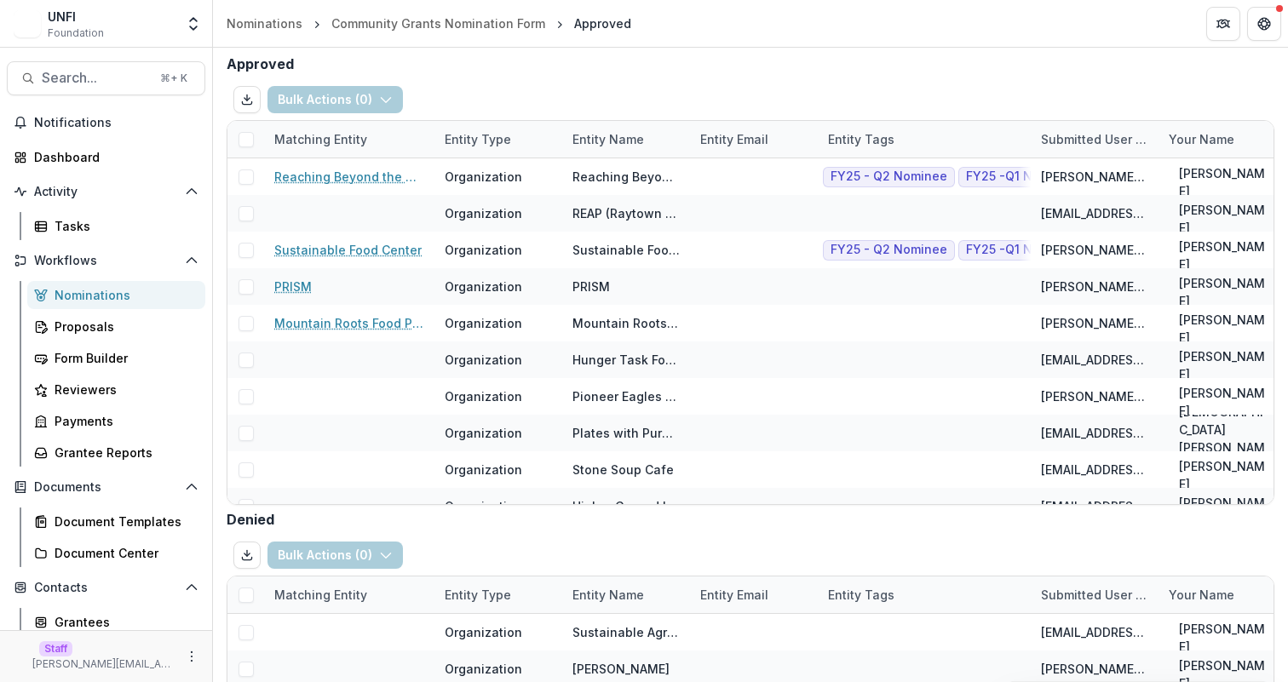
scroll to position [83, 0]
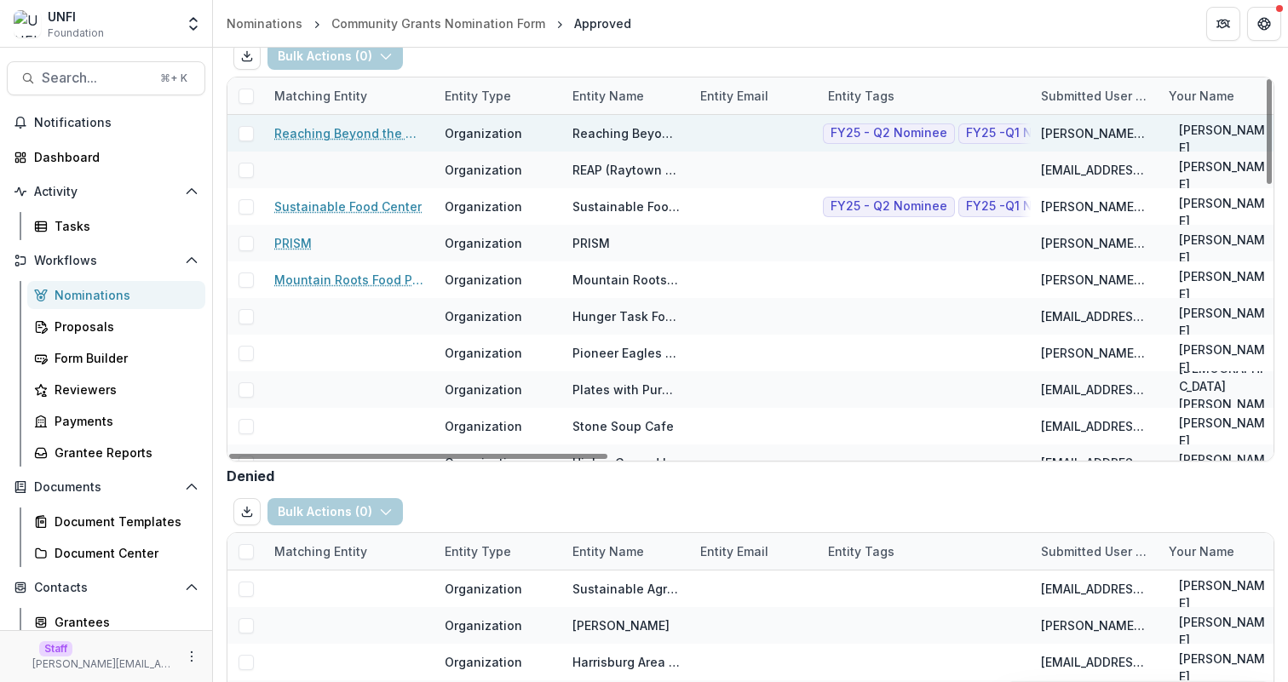
click at [243, 136] on span at bounding box center [245, 133] width 15 height 15
click at [327, 59] on button "Bulk Actions ( 1 )" at bounding box center [333, 56] width 132 height 27
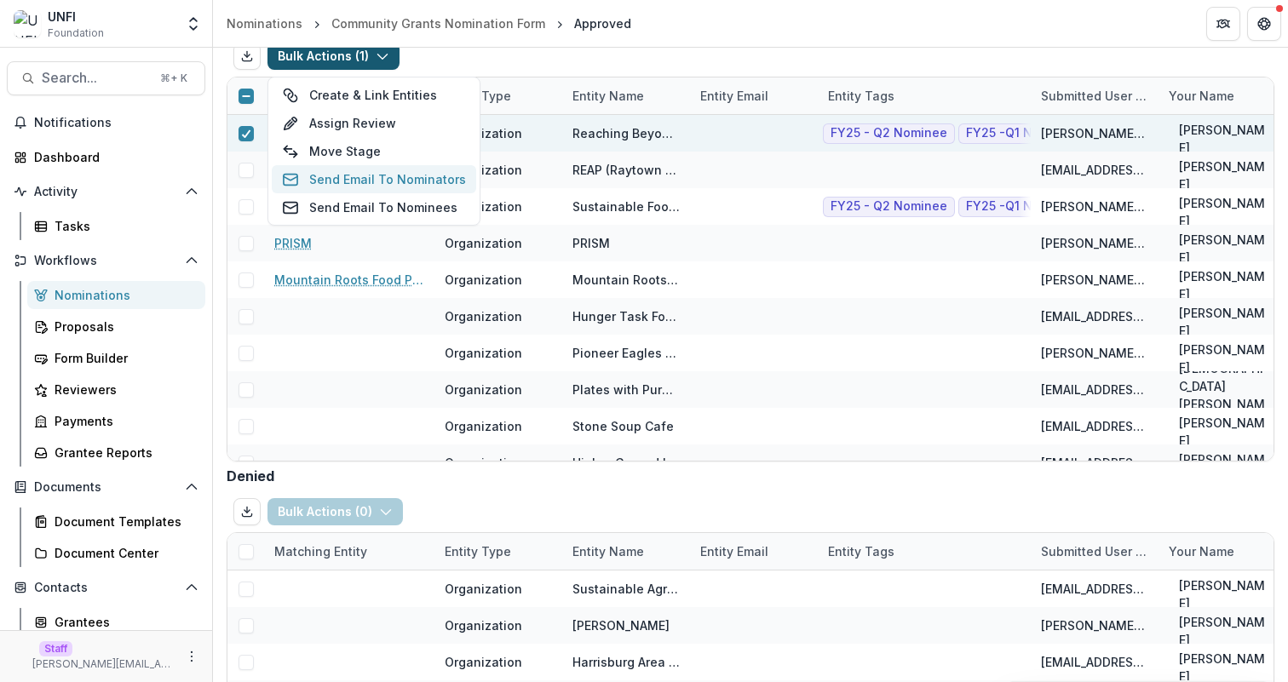
click at [376, 184] on button "Send Email To Nominators" at bounding box center [374, 179] width 204 height 28
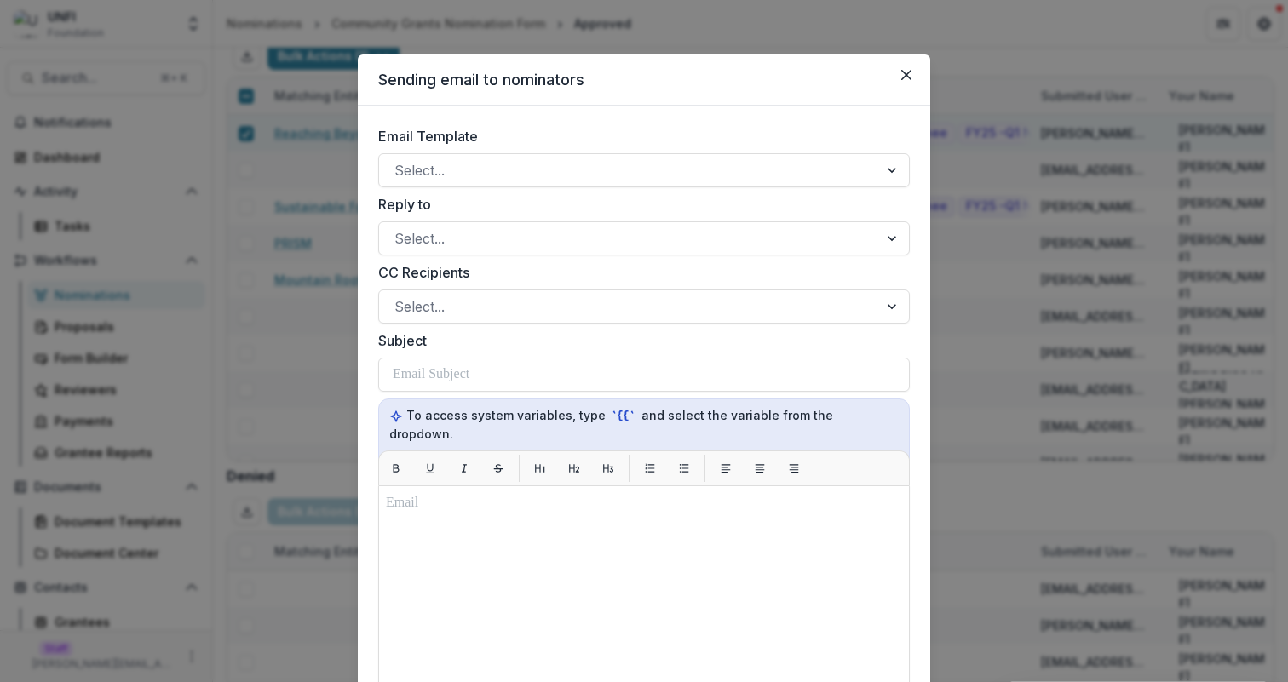
click at [491, 193] on div "Email Template Select... Reply to Select... CC Recipients Select... Subject To …" at bounding box center [643, 573] width 531 height 895
click at [491, 165] on div at bounding box center [628, 170] width 468 height 24
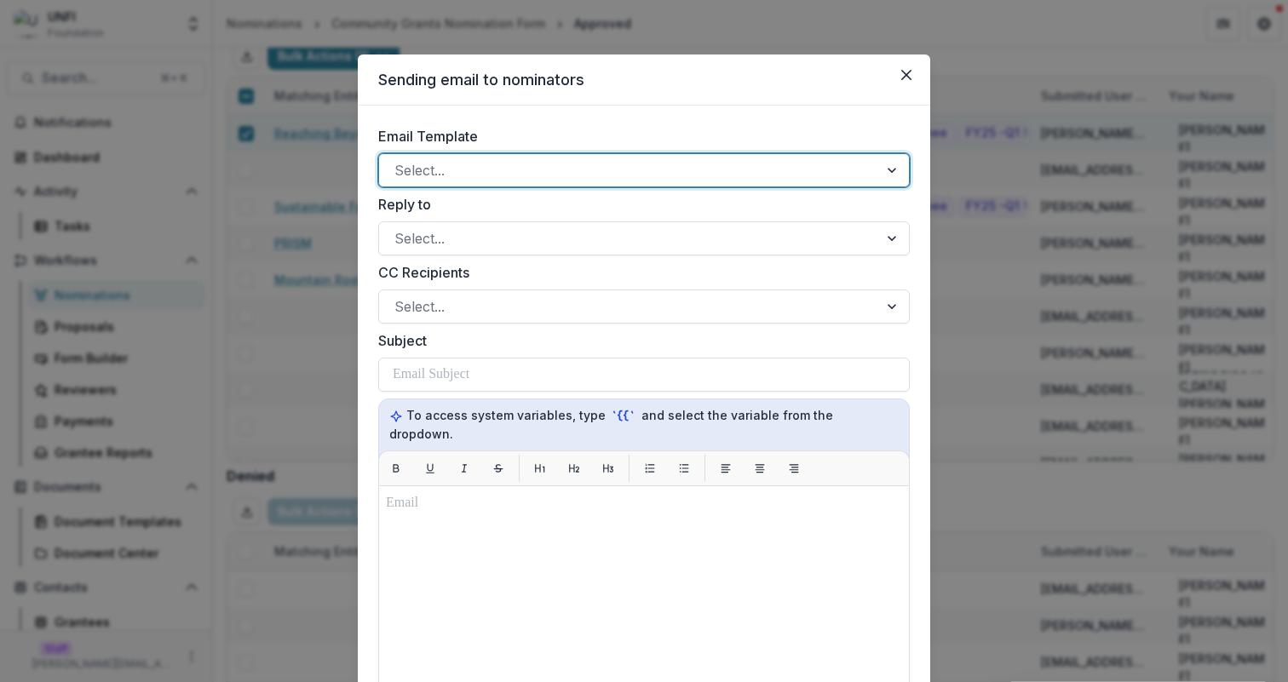
click at [491, 165] on div at bounding box center [628, 170] width 468 height 24
click at [906, 76] on icon "Close" at bounding box center [906, 75] width 10 height 10
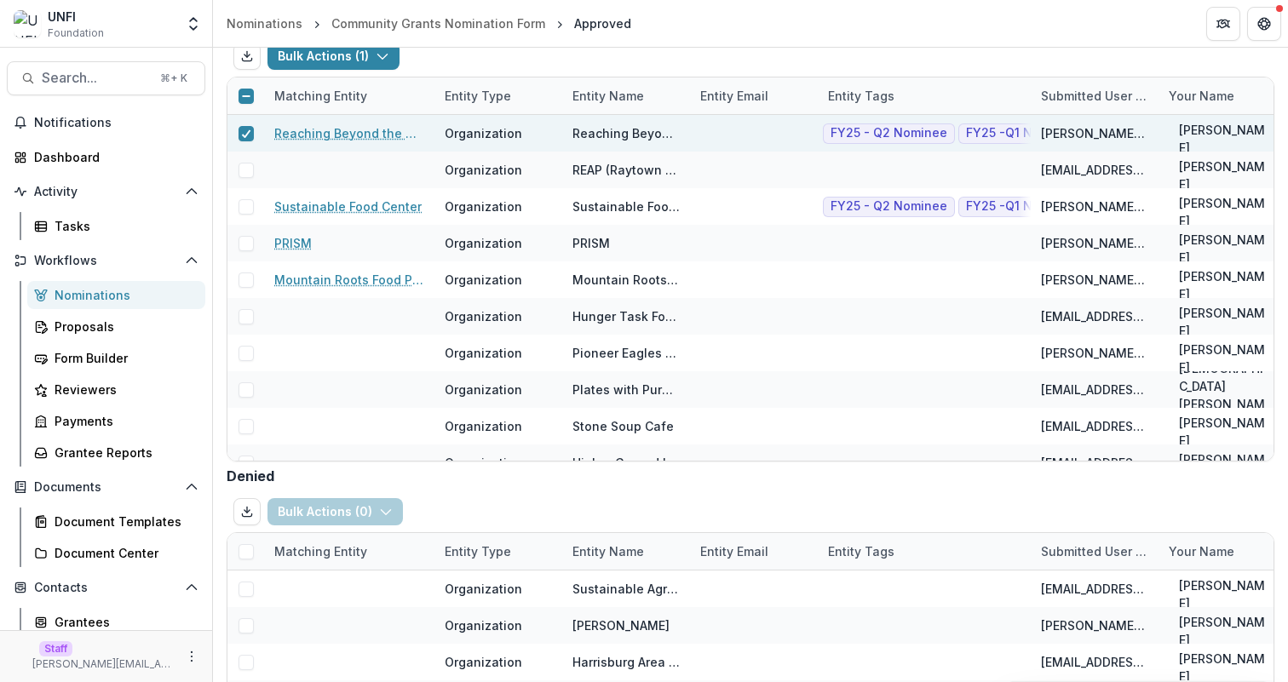
scroll to position [77, 0]
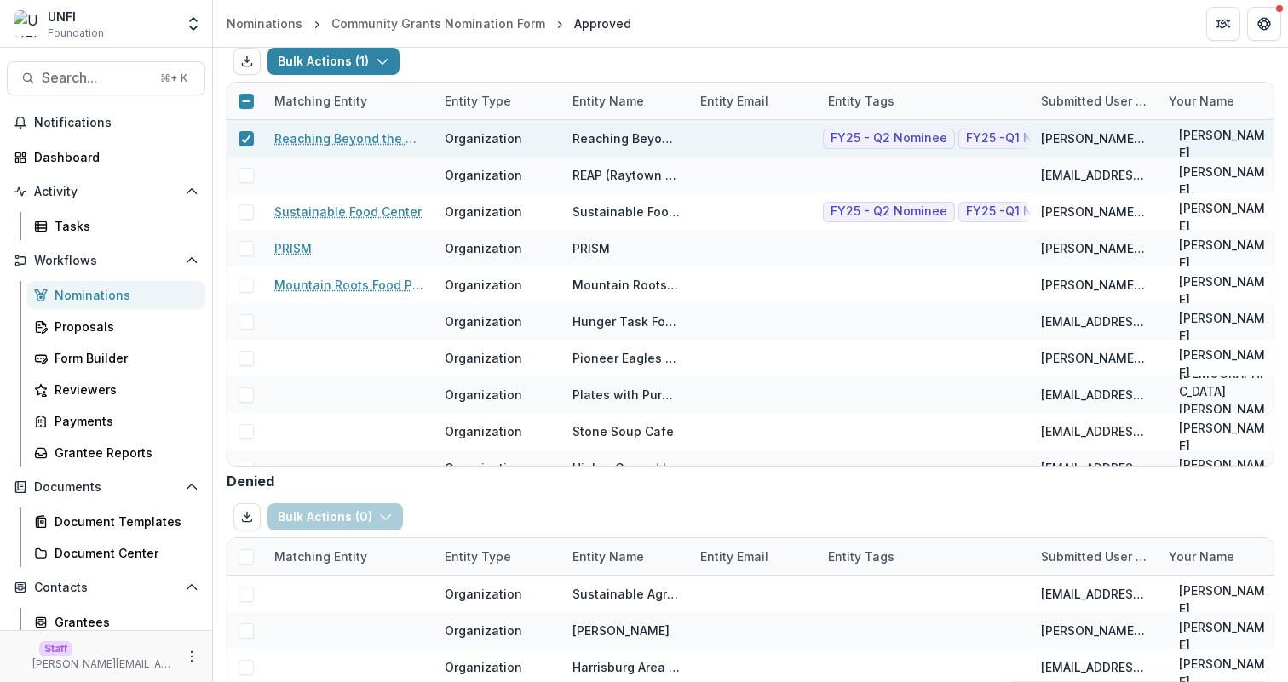
click at [823, 54] on div "Bulk Actions ( 1 ) Create & Link Entities Assign Review Move Stage Send Email T…" at bounding box center [750, 61] width 1047 height 41
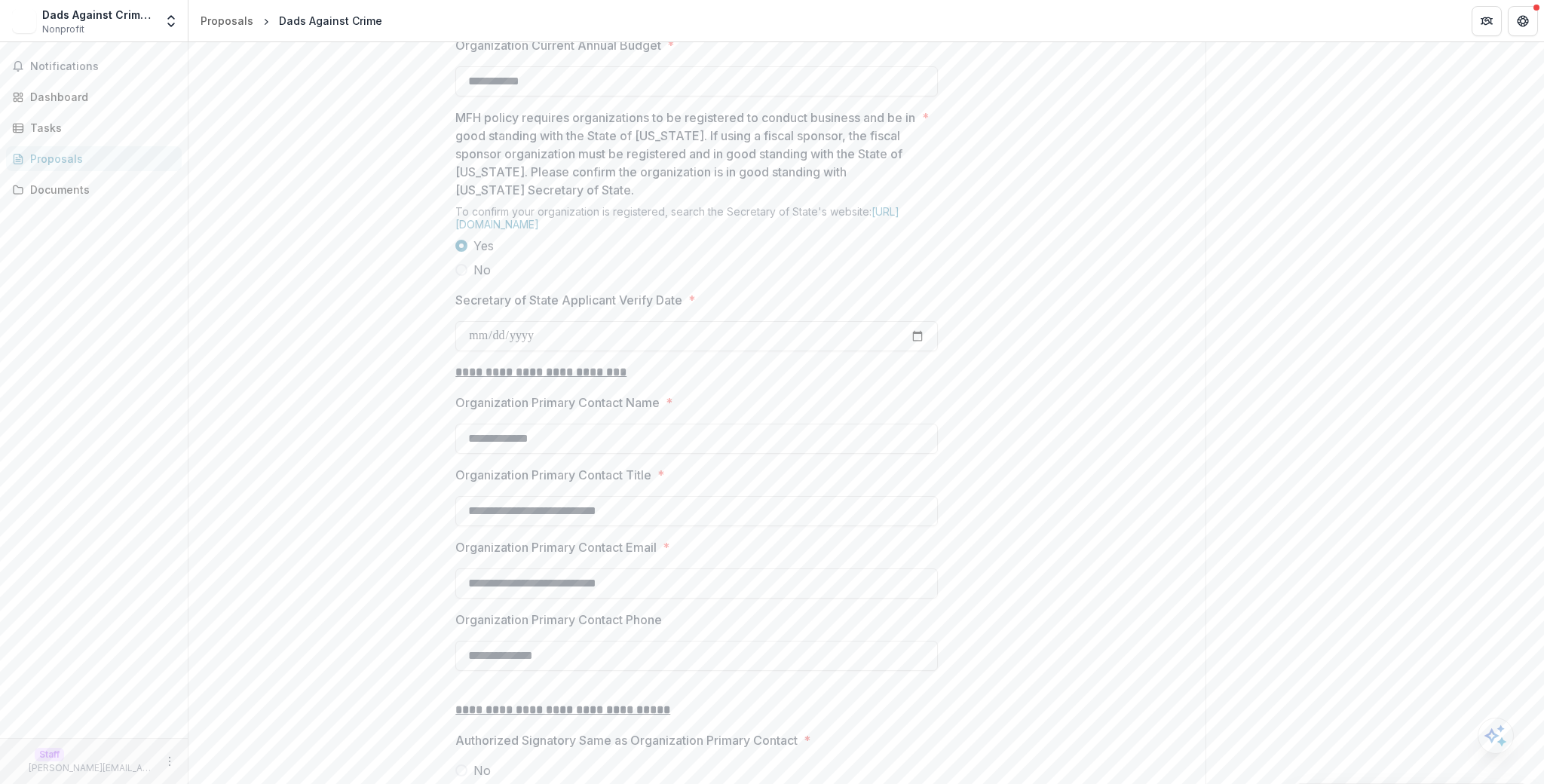
scroll to position [1463, 0]
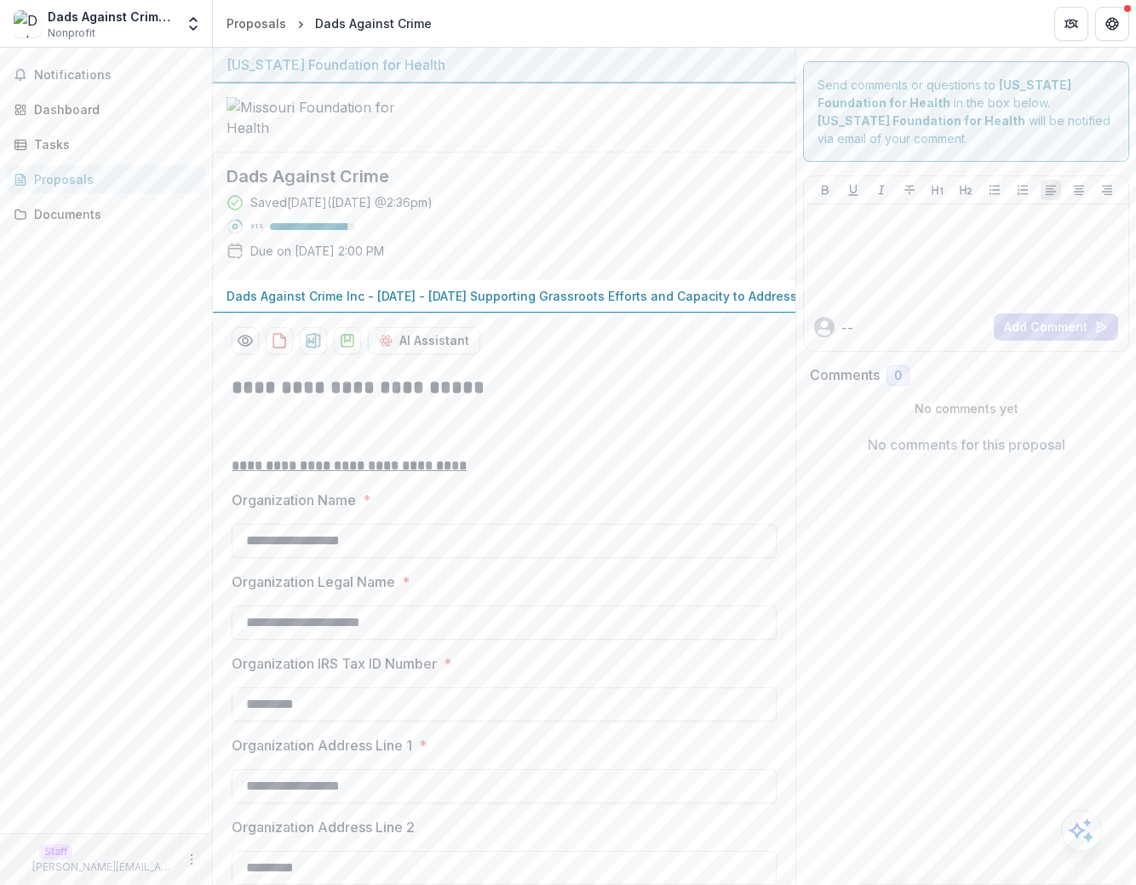
click at [723, 401] on h2 "**********" at bounding box center [504, 388] width 545 height 26
